Goal: Task Accomplishment & Management: Manage account settings

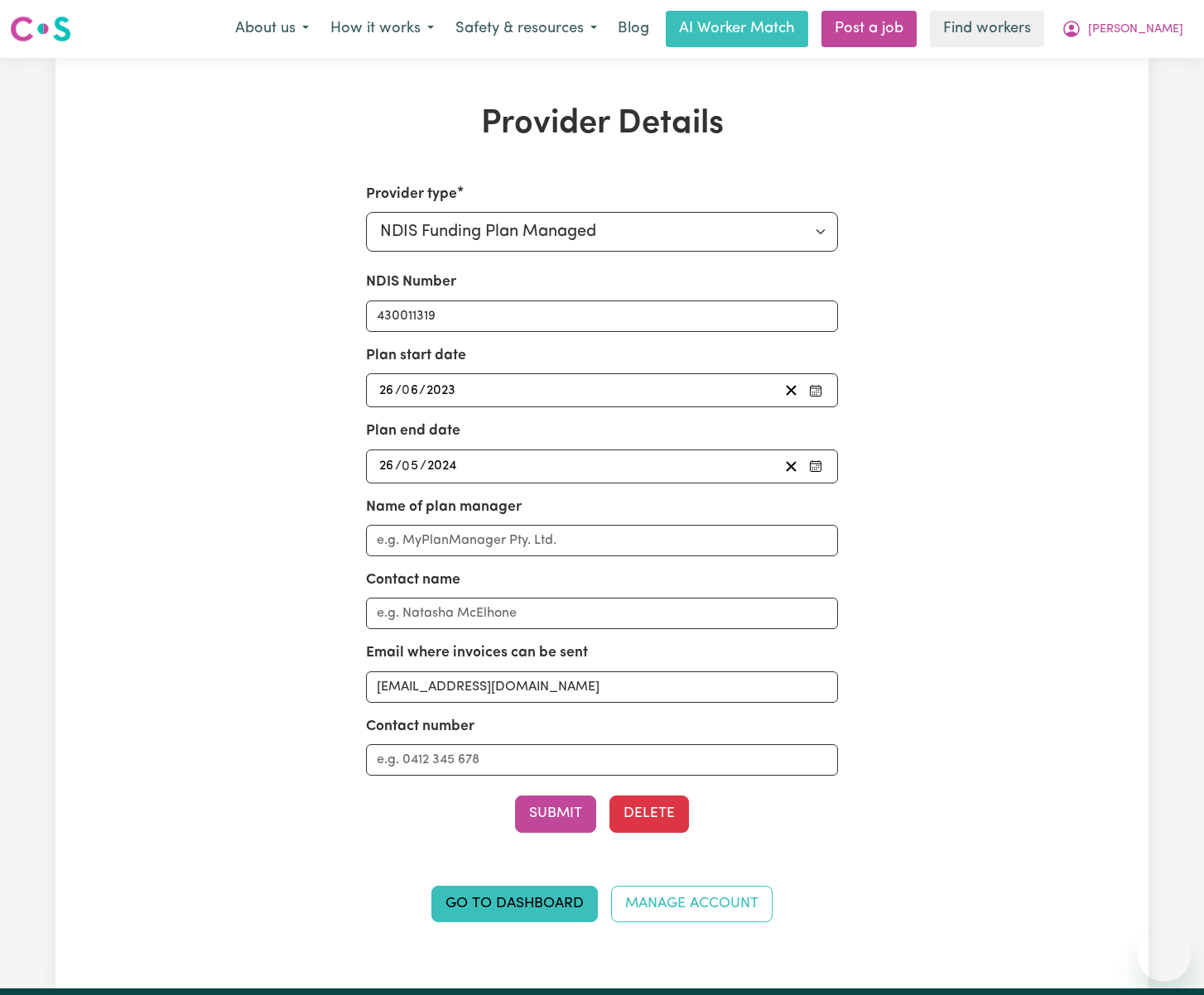
select select "NDIS_FUNDING_PLAN_MANAGED"
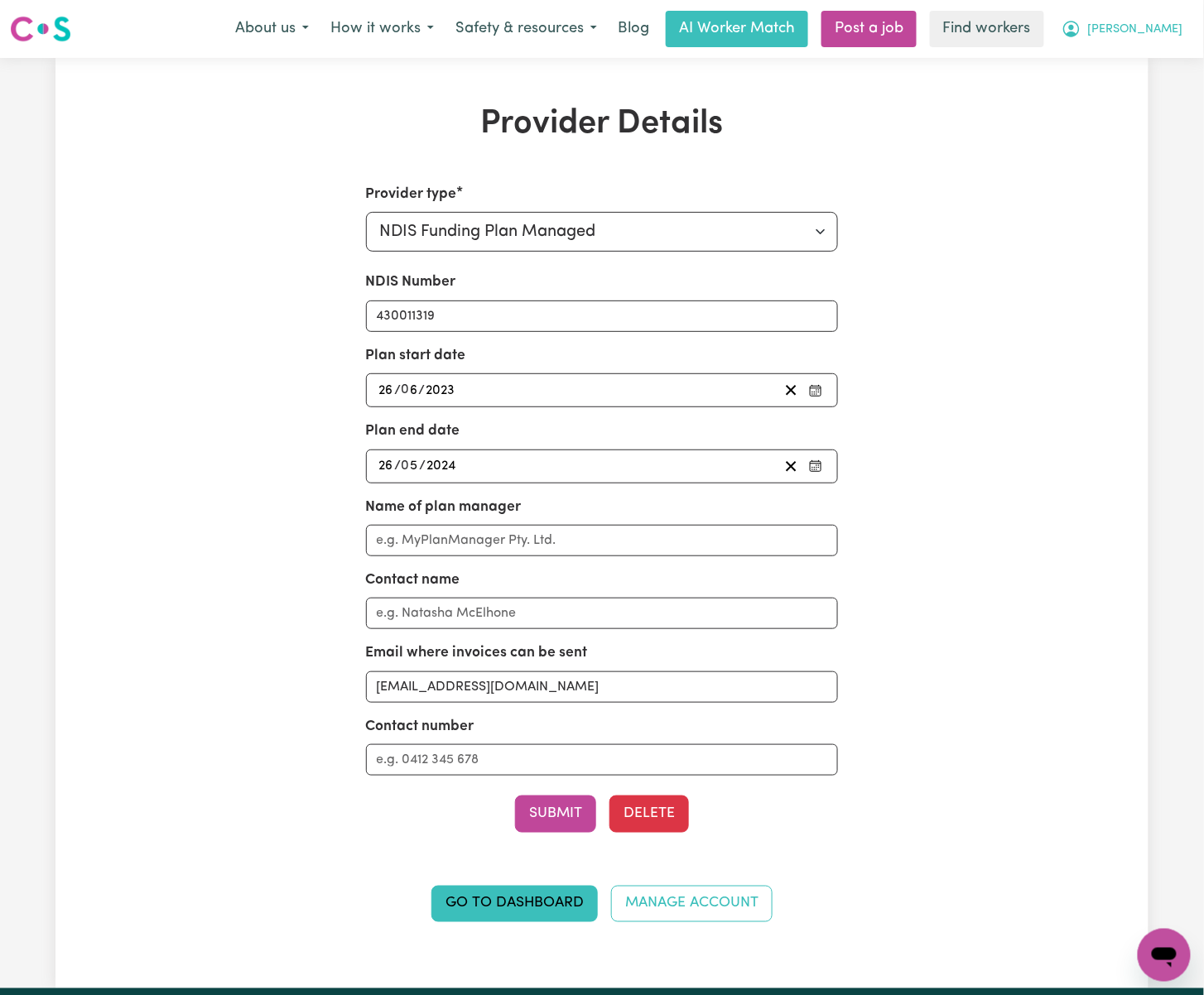
click at [1189, 23] on button "[PERSON_NAME]" at bounding box center [1122, 28] width 143 height 35
click at [1182, 97] on link "Logout" at bounding box center [1127, 95] width 131 height 32
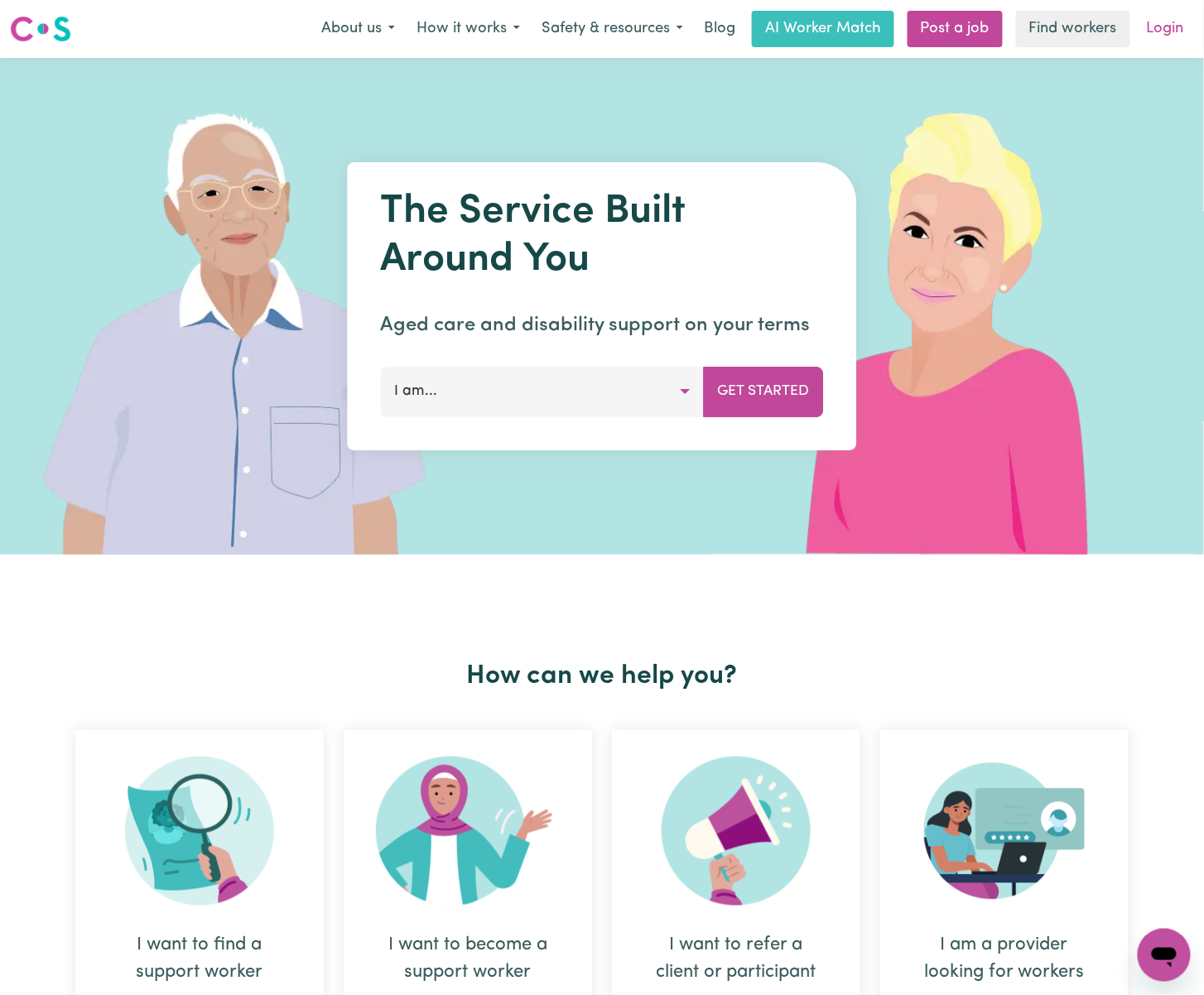
click at [1176, 35] on link "Login" at bounding box center [1165, 29] width 57 height 36
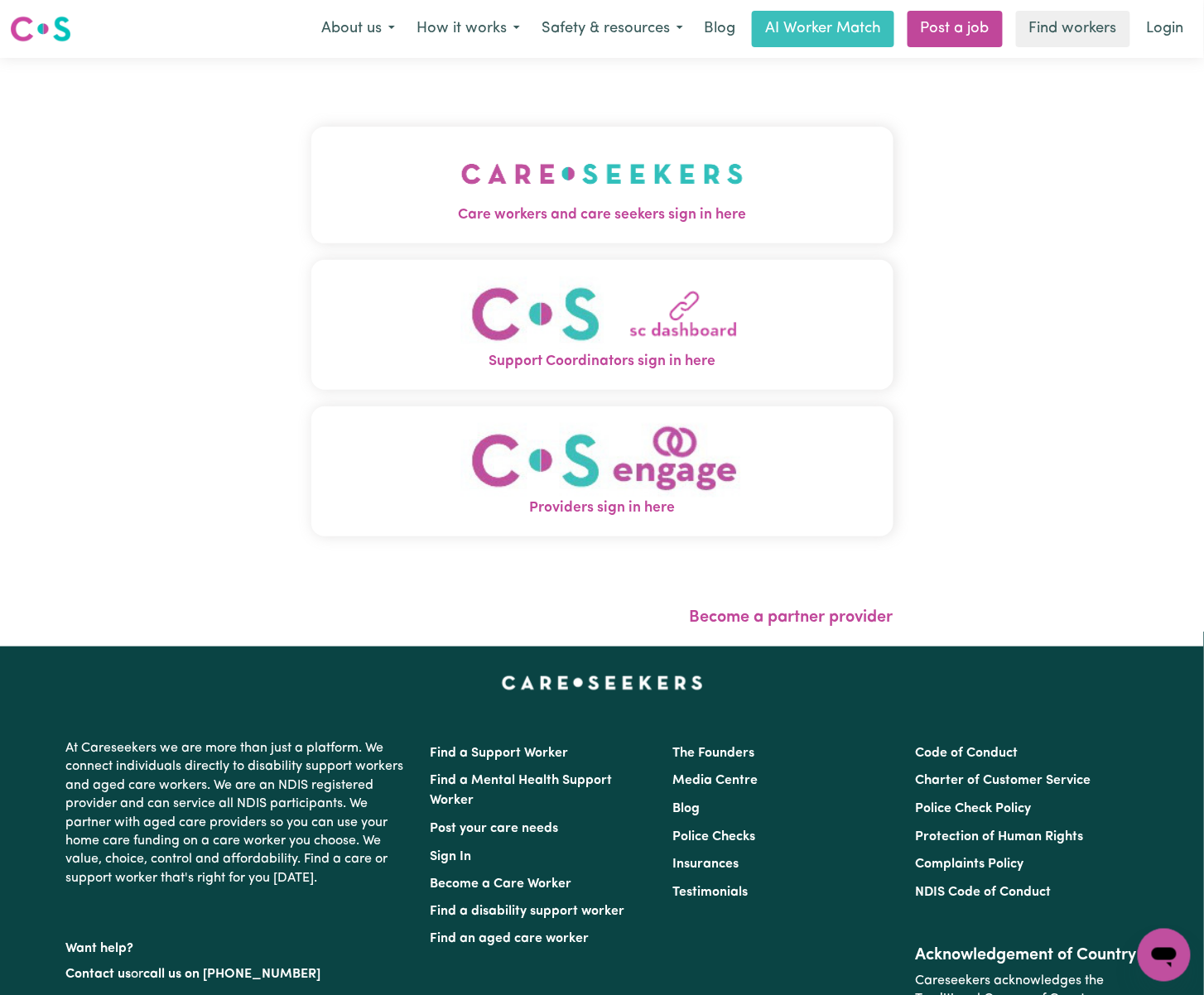
click at [616, 209] on span "Care workers and care seekers sign in here" at bounding box center [602, 215] width 582 height 22
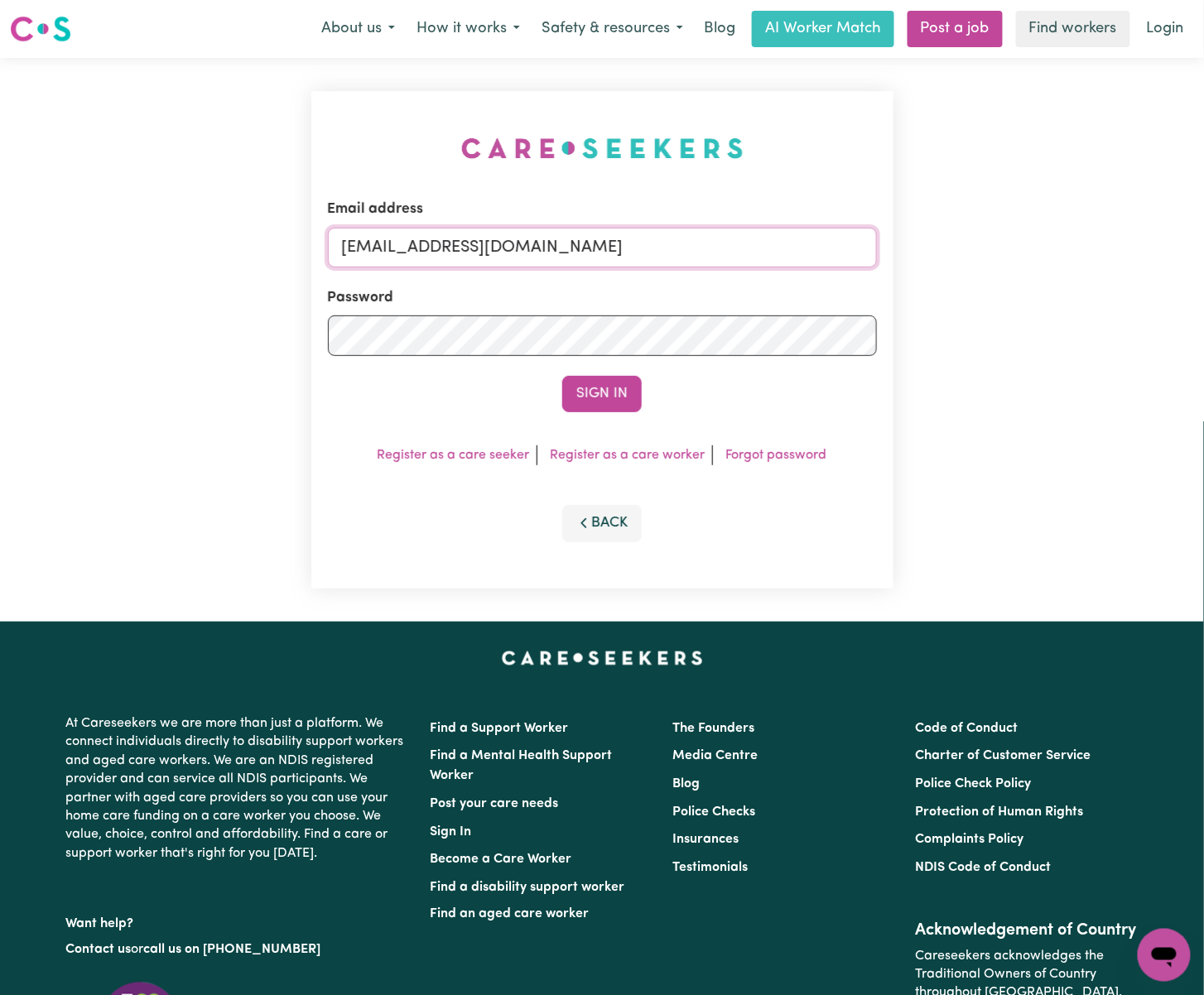
drag, startPoint x: 419, startPoint y: 242, endPoint x: 842, endPoint y: 247, distance: 423.0
click at [842, 247] on input "[EMAIL_ADDRESS][DOMAIN_NAME]" at bounding box center [602, 248] width 549 height 40
paste input "[EMAIL_ADDRESS][DOMAIN_NAME]"
type input "superuser~[EMAIL_ADDRESS][DOMAIN_NAME]"
click at [562, 376] on button "Sign In" at bounding box center [601, 394] width 79 height 36
